Goal: Information Seeking & Learning: Check status

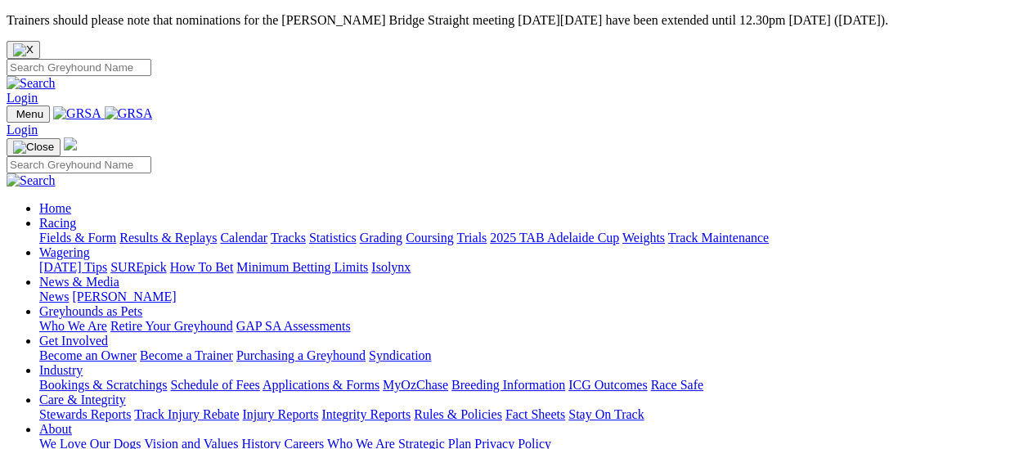
click at [165, 231] on link "Results & Replays" at bounding box center [167, 238] width 97 height 14
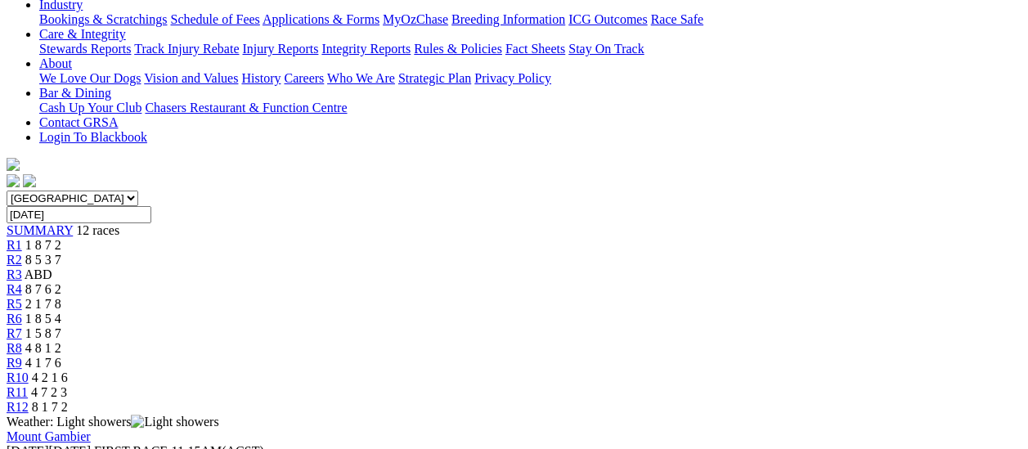
scroll to position [245, 0]
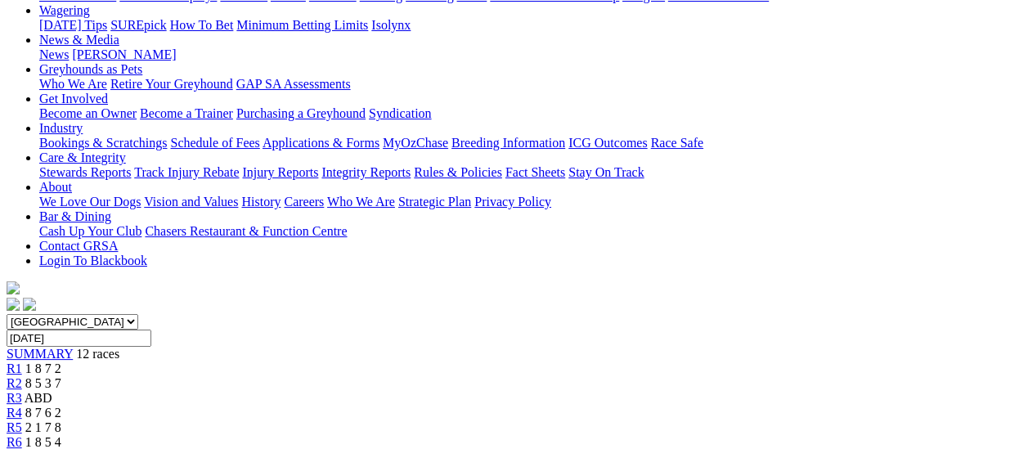
scroll to position [245, 0]
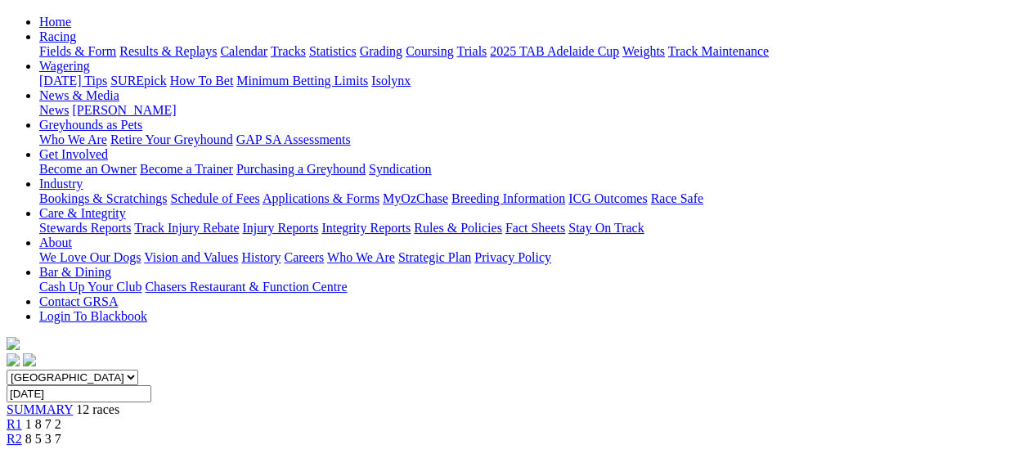
scroll to position [164, 0]
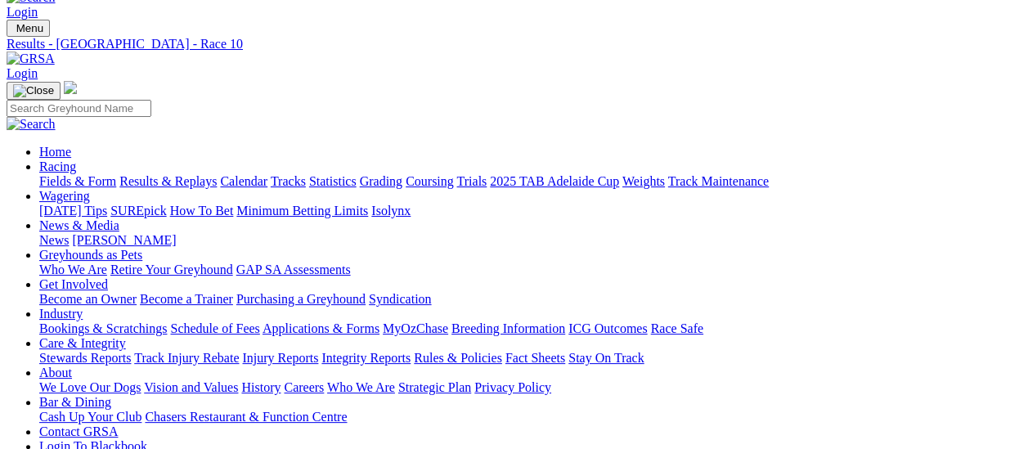
scroll to position [0, 0]
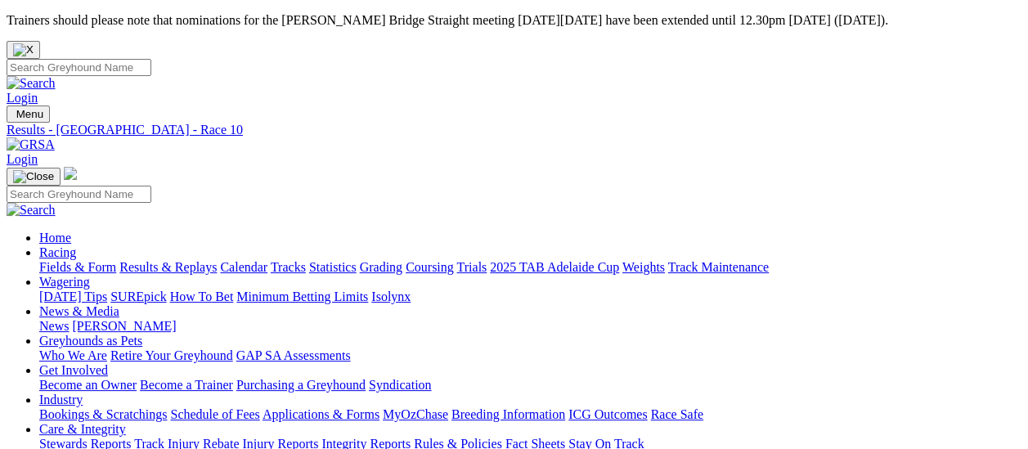
click at [79, 260] on link "Fields & Form" at bounding box center [77, 267] width 77 height 14
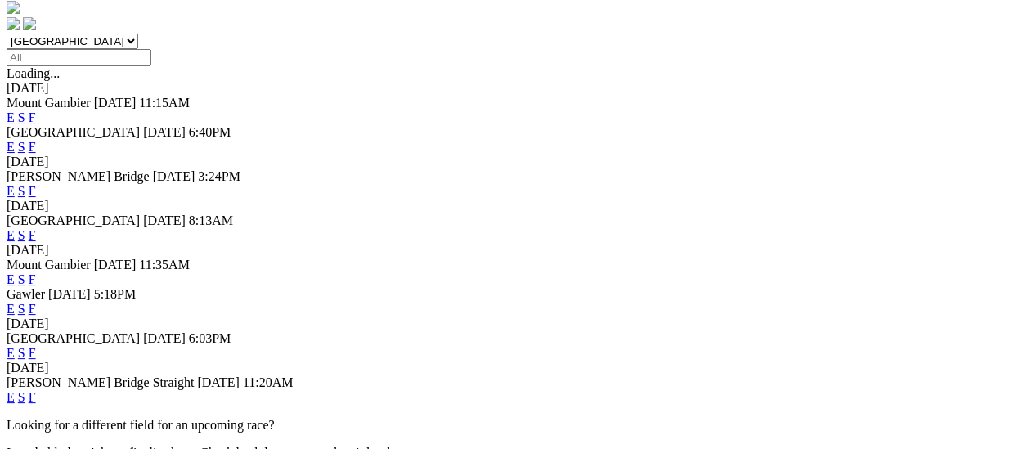
scroll to position [736, 0]
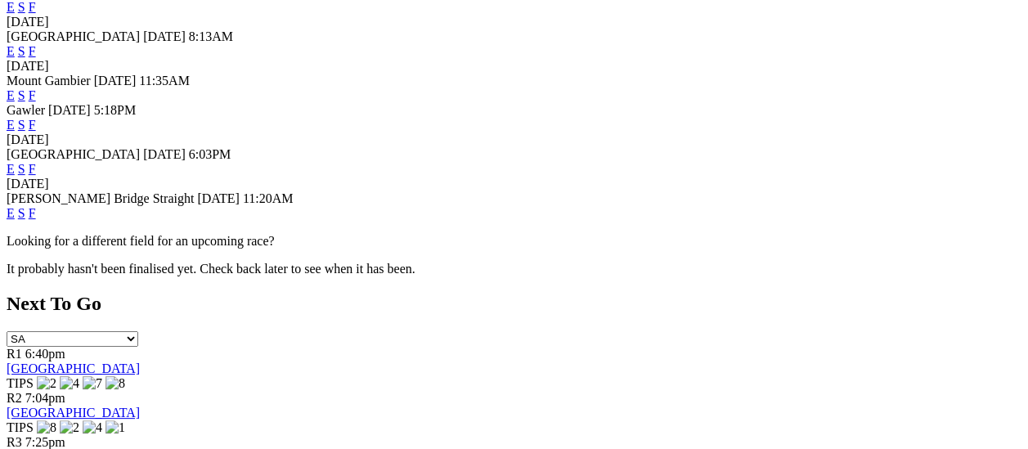
click at [36, 206] on link "F" at bounding box center [32, 213] width 7 height 14
